Goal: Navigation & Orientation: Understand site structure

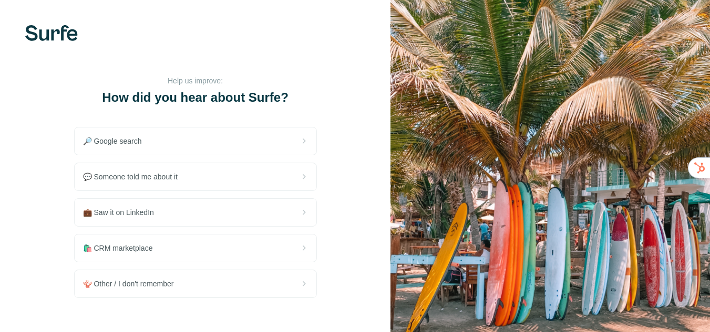
click at [357, 54] on div "How did you hear about Surfe? Help us improve: 🔎 Google search 💬 Someone told m…" at bounding box center [195, 187] width 390 height 374
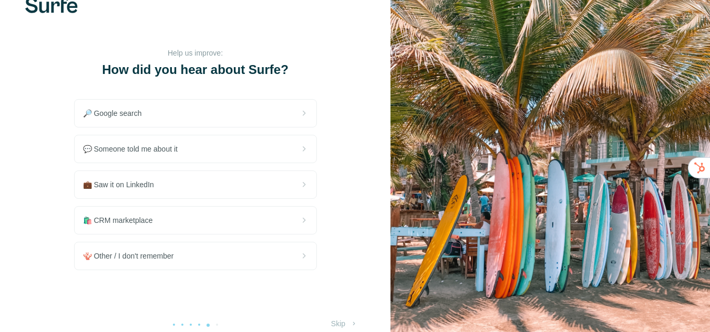
scroll to position [41, 0]
